Goal: Task Accomplishment & Management: Manage account settings

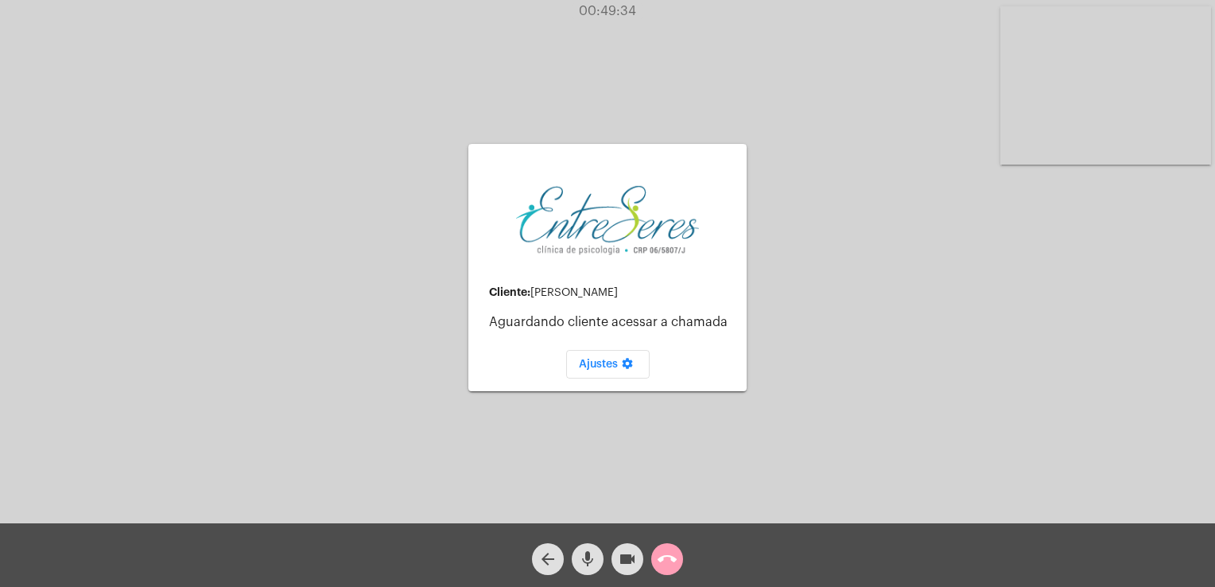
click at [670, 546] on span "call_end" at bounding box center [667, 559] width 19 height 32
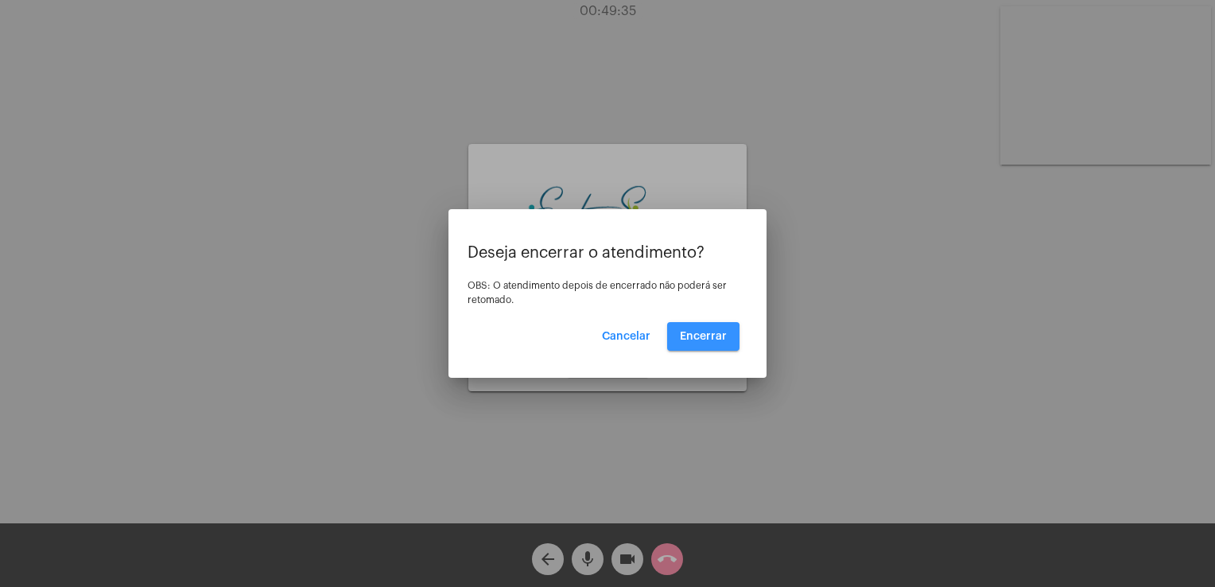
click at [687, 345] on button "Encerrar" at bounding box center [703, 336] width 72 height 29
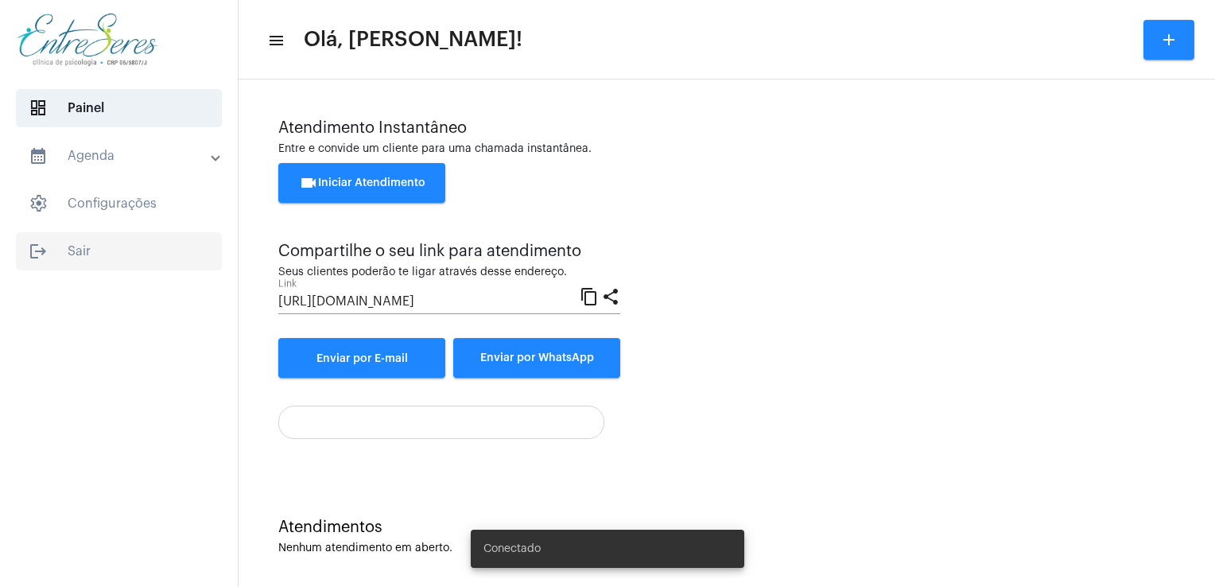
click at [54, 258] on span "logout Sair" at bounding box center [119, 251] width 206 height 38
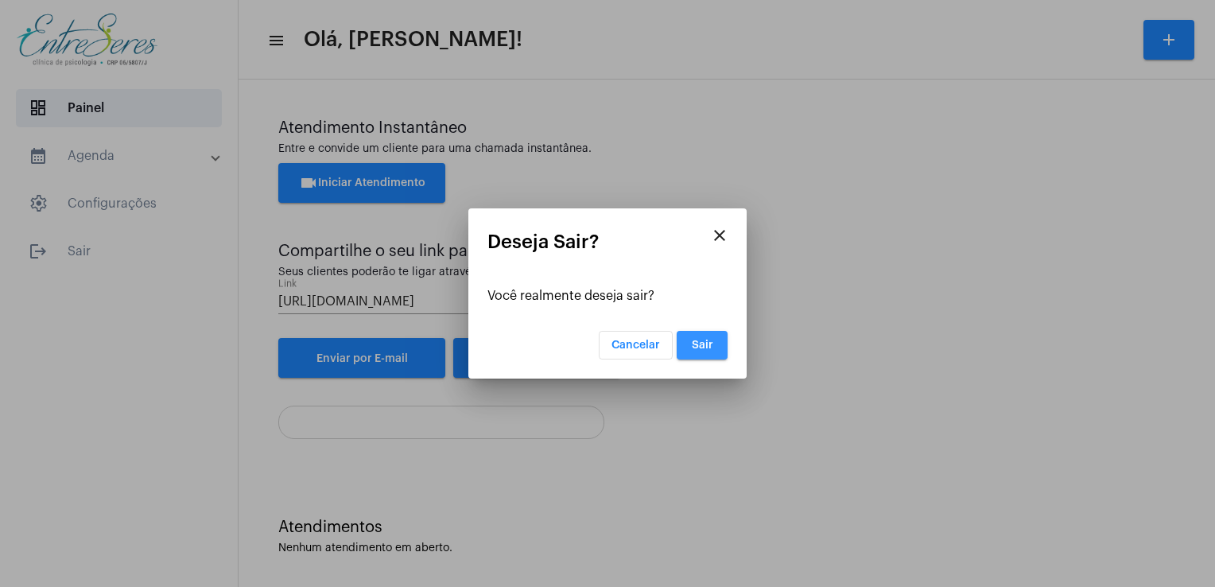
click at [705, 337] on button "Sair" at bounding box center [702, 345] width 51 height 29
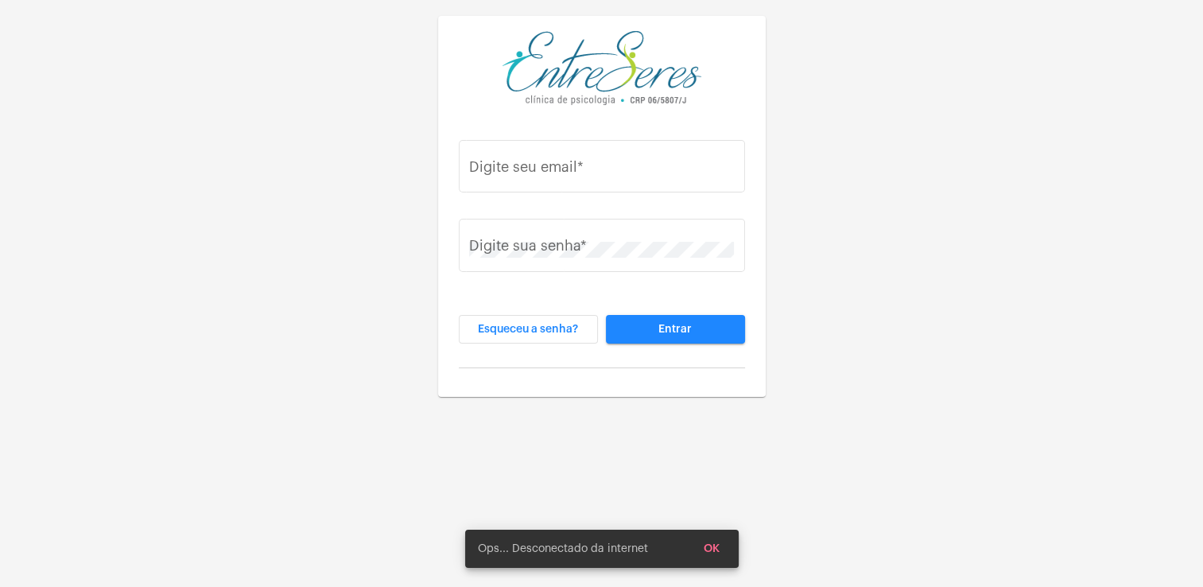
type input "[PERSON_NAME][EMAIL_ADDRESS][DOMAIN_NAME]"
